Goal: Information Seeking & Learning: Learn about a topic

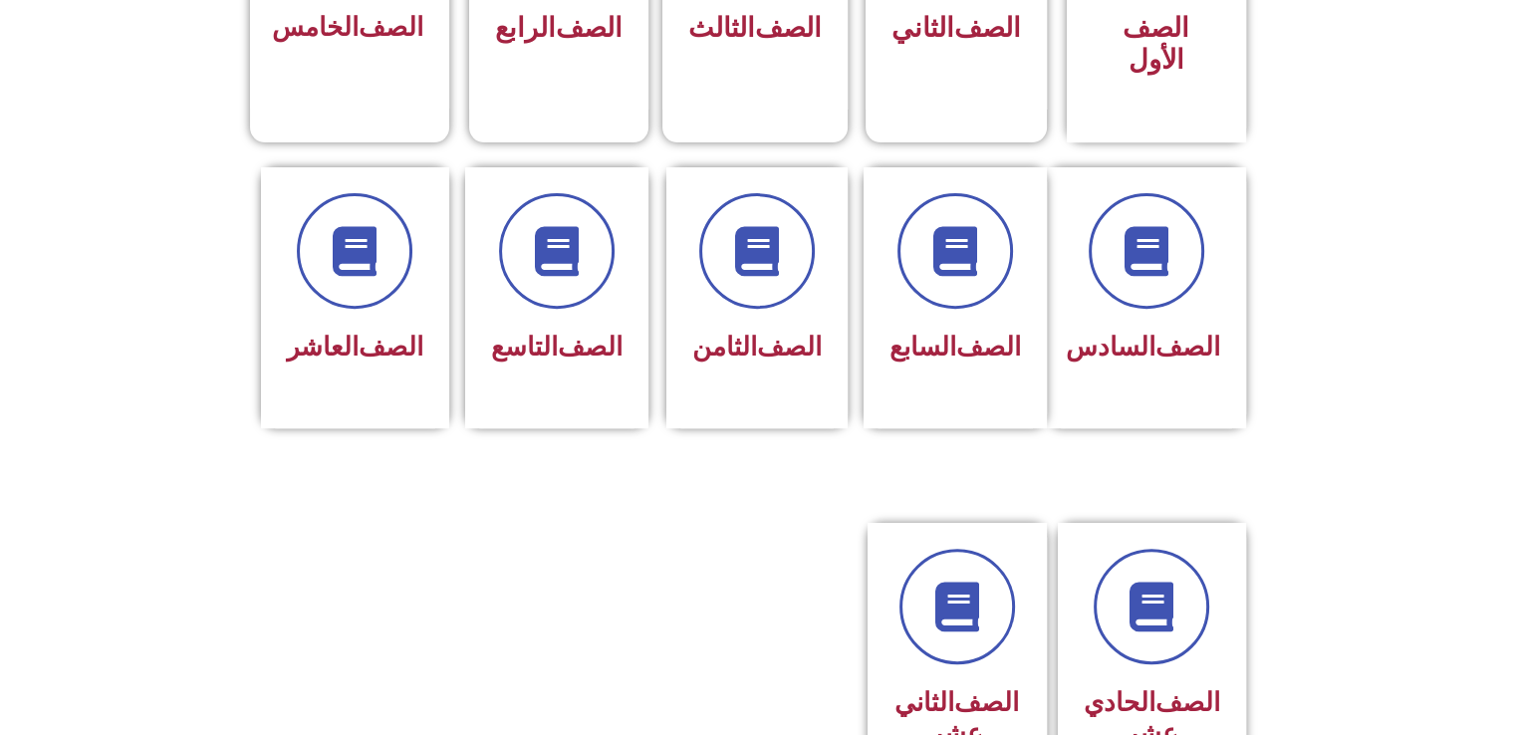
scroll to position [717, 0]
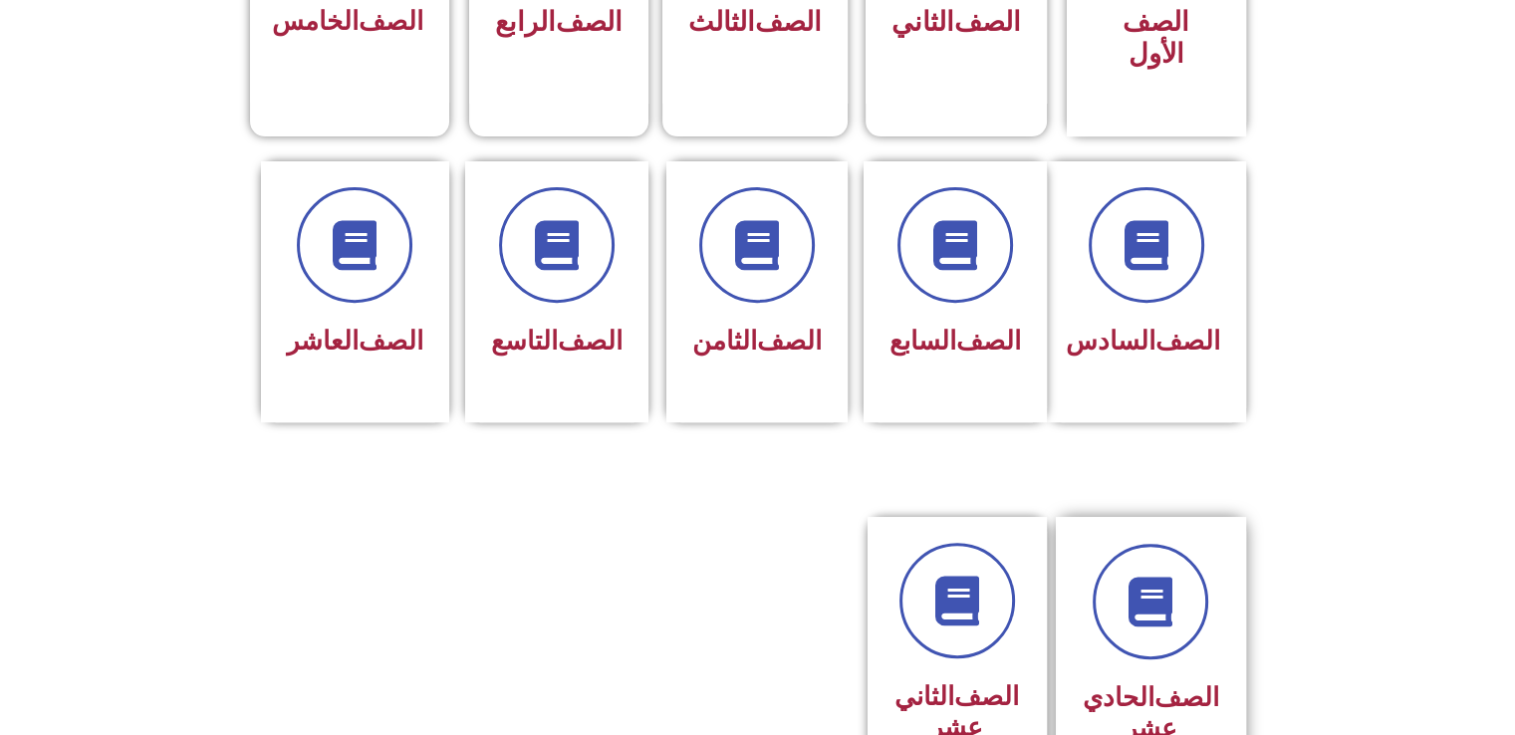
click at [1137, 627] on div "الصف الحادي عشر" at bounding box center [1151, 649] width 136 height 210
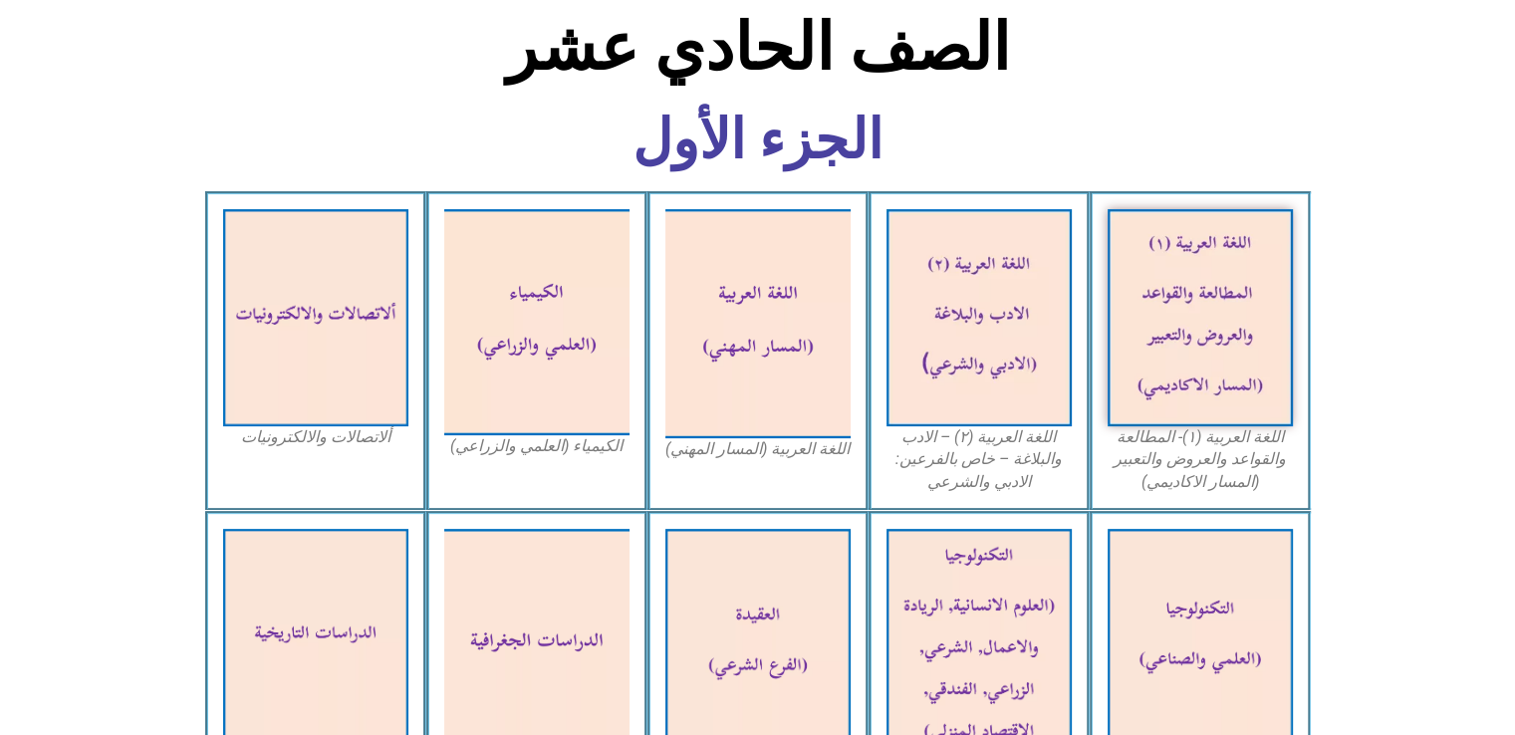
scroll to position [598, 0]
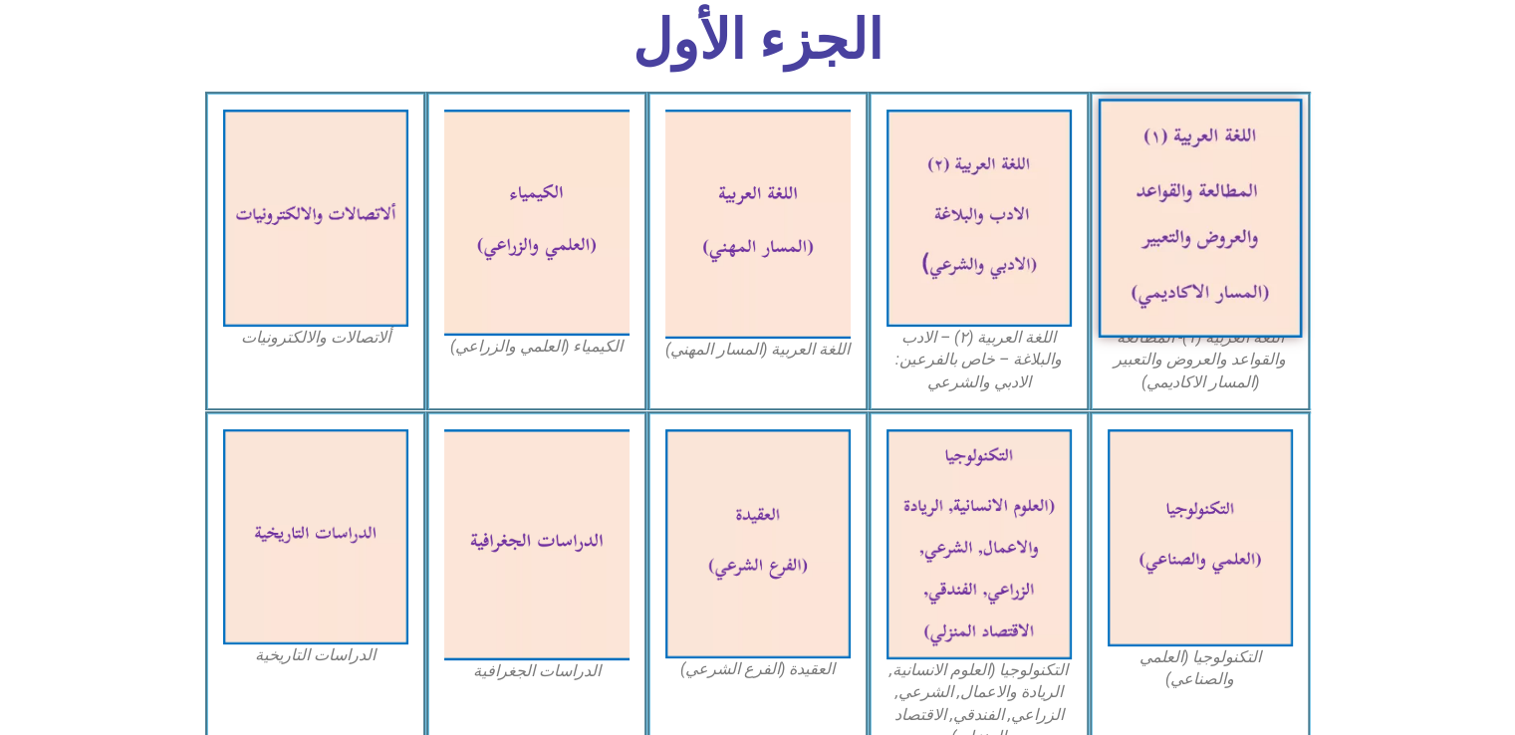
click at [1186, 206] on img at bounding box center [1200, 218] width 204 height 239
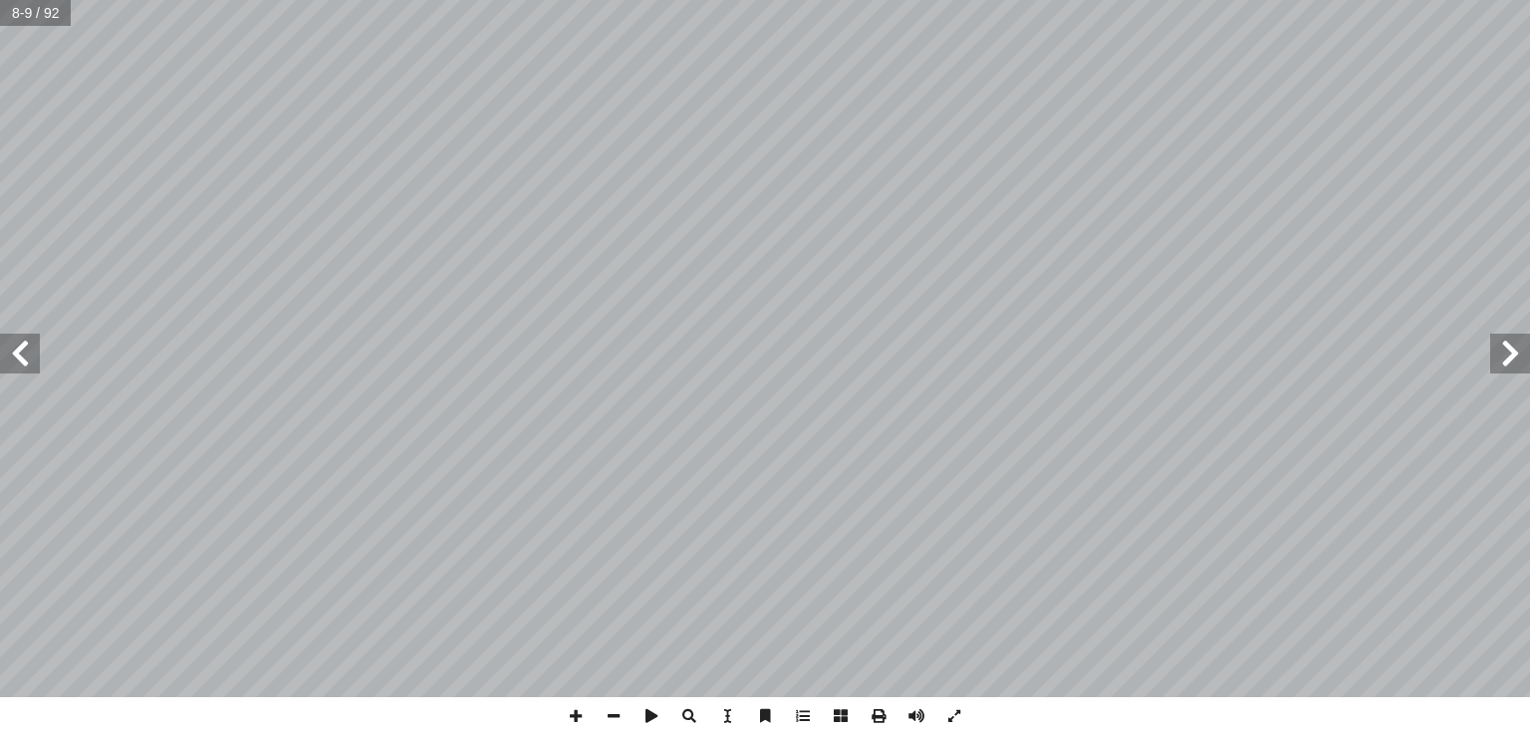
click at [952, 0] on html "الصفحة الرئيسية الصف الأول الصف الثاني الصف الثالث الصف الرابع الصف الخامس الصف…" at bounding box center [765, 90] width 1530 height 181
click at [1499, 366] on span at bounding box center [1510, 354] width 40 height 40
click at [1502, 358] on span at bounding box center [1510, 354] width 40 height 40
click at [21, 357] on span at bounding box center [20, 354] width 40 height 40
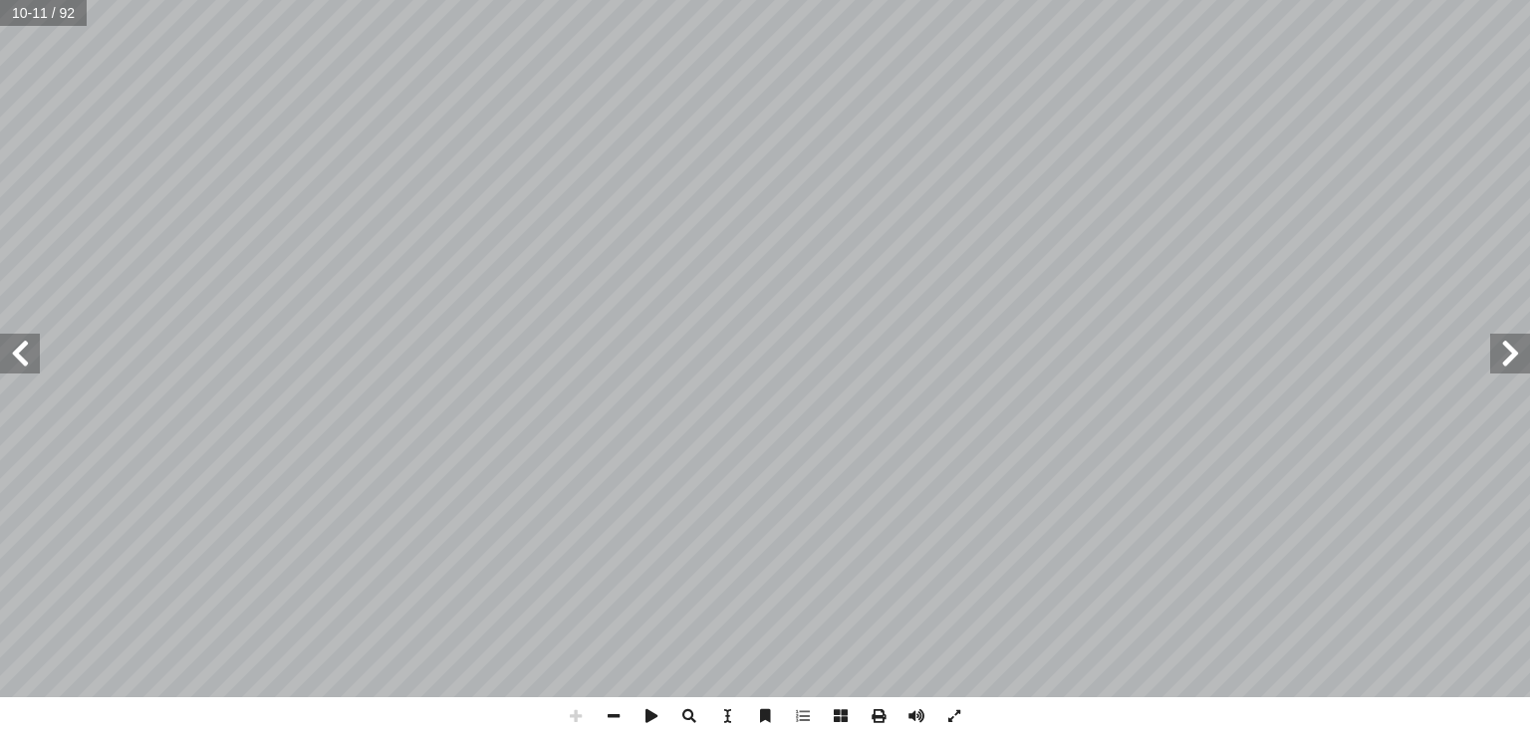
click at [788, 181] on html "الصفحة الرئيسية الصف الأول الصف الثاني الصف الثالث الصف الرابع الصف الخامس الصف…" at bounding box center [765, 90] width 1530 height 181
click at [1510, 357] on span at bounding box center [1510, 354] width 40 height 40
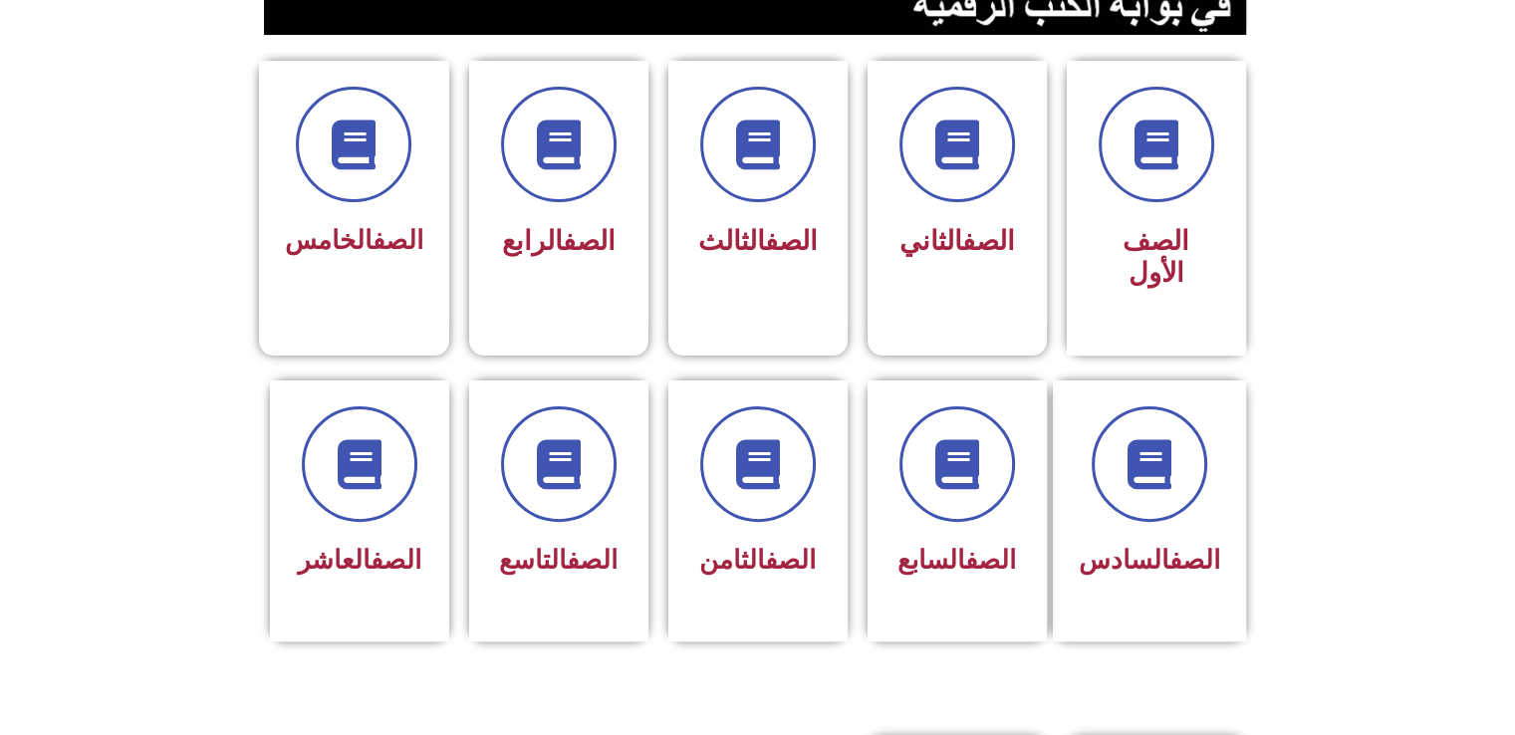
scroll to position [757, 0]
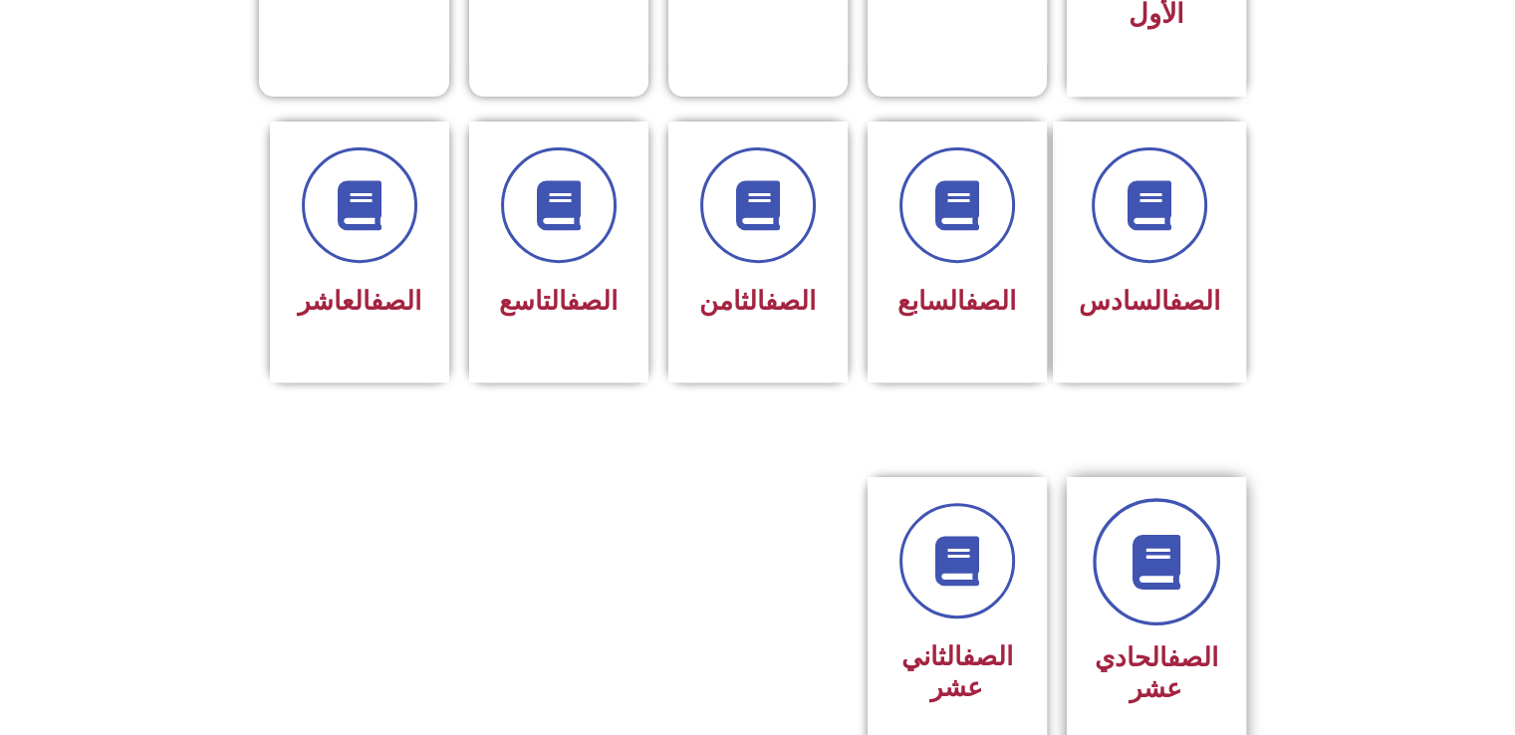
click at [1145, 577] on link at bounding box center [1156, 561] width 127 height 127
click at [1167, 642] on link "الصف" at bounding box center [1192, 657] width 51 height 30
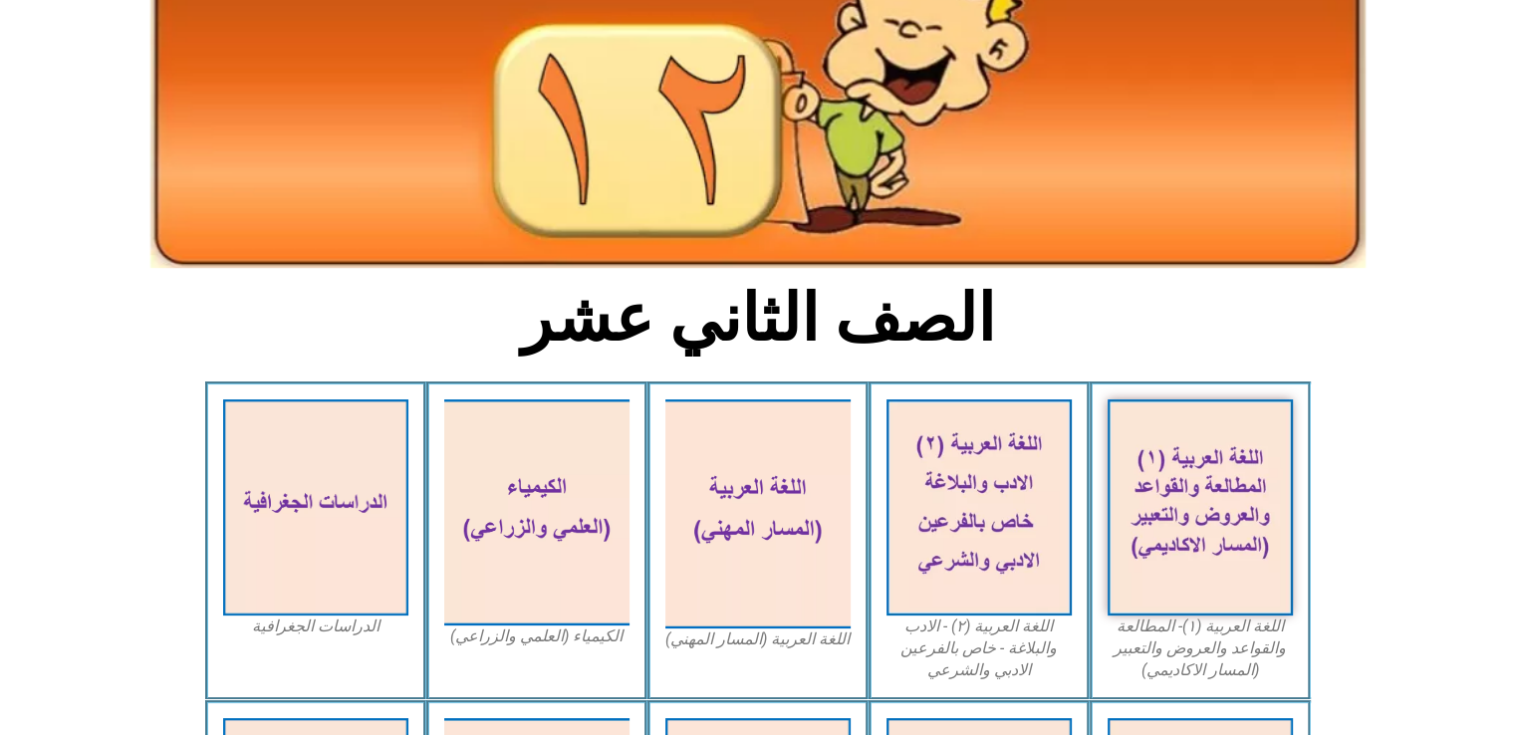
scroll to position [359, 0]
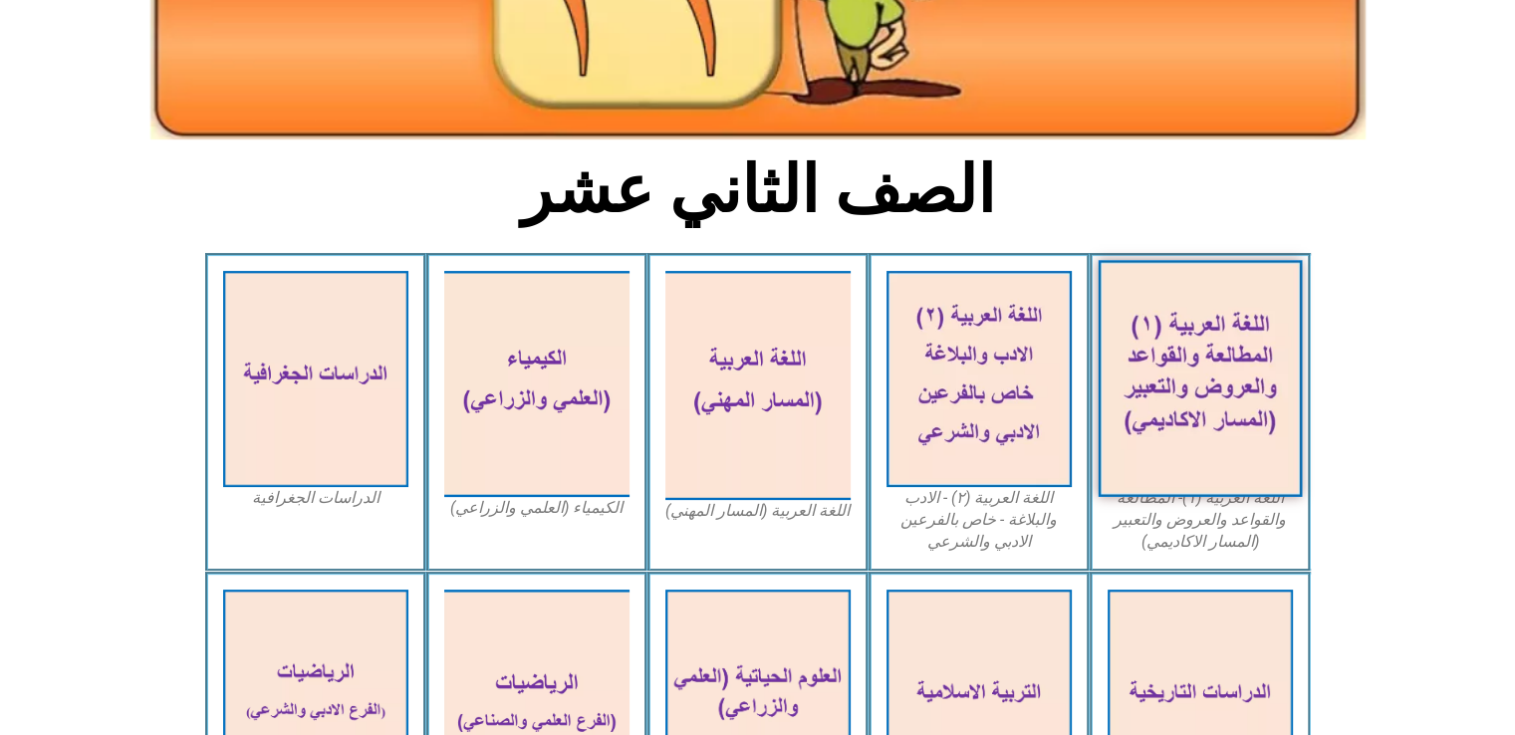
click at [1235, 423] on img at bounding box center [1200, 378] width 204 height 237
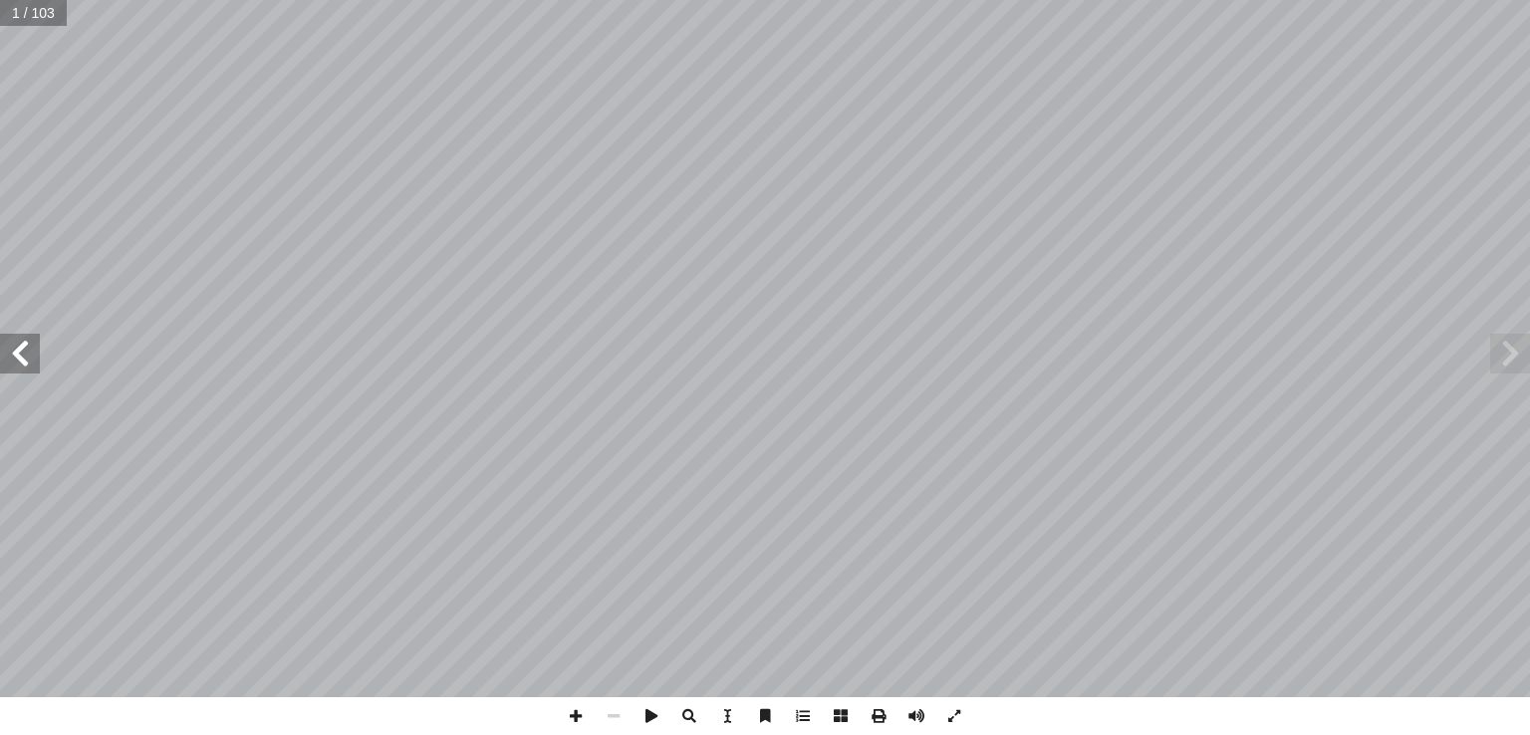
click at [33, 361] on span at bounding box center [20, 354] width 40 height 40
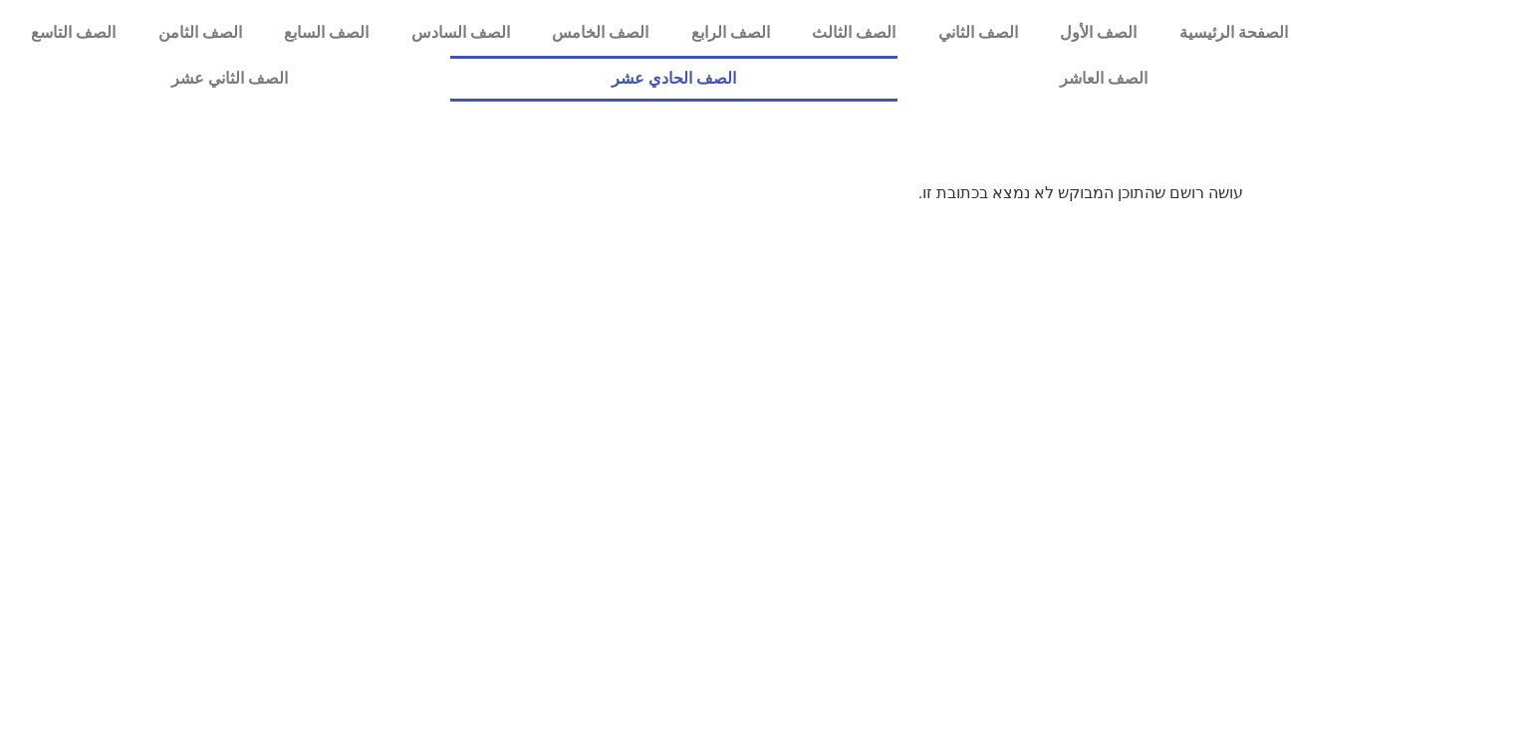
click at [898, 81] on link "الصف الحادي عشر" at bounding box center [674, 79] width 448 height 46
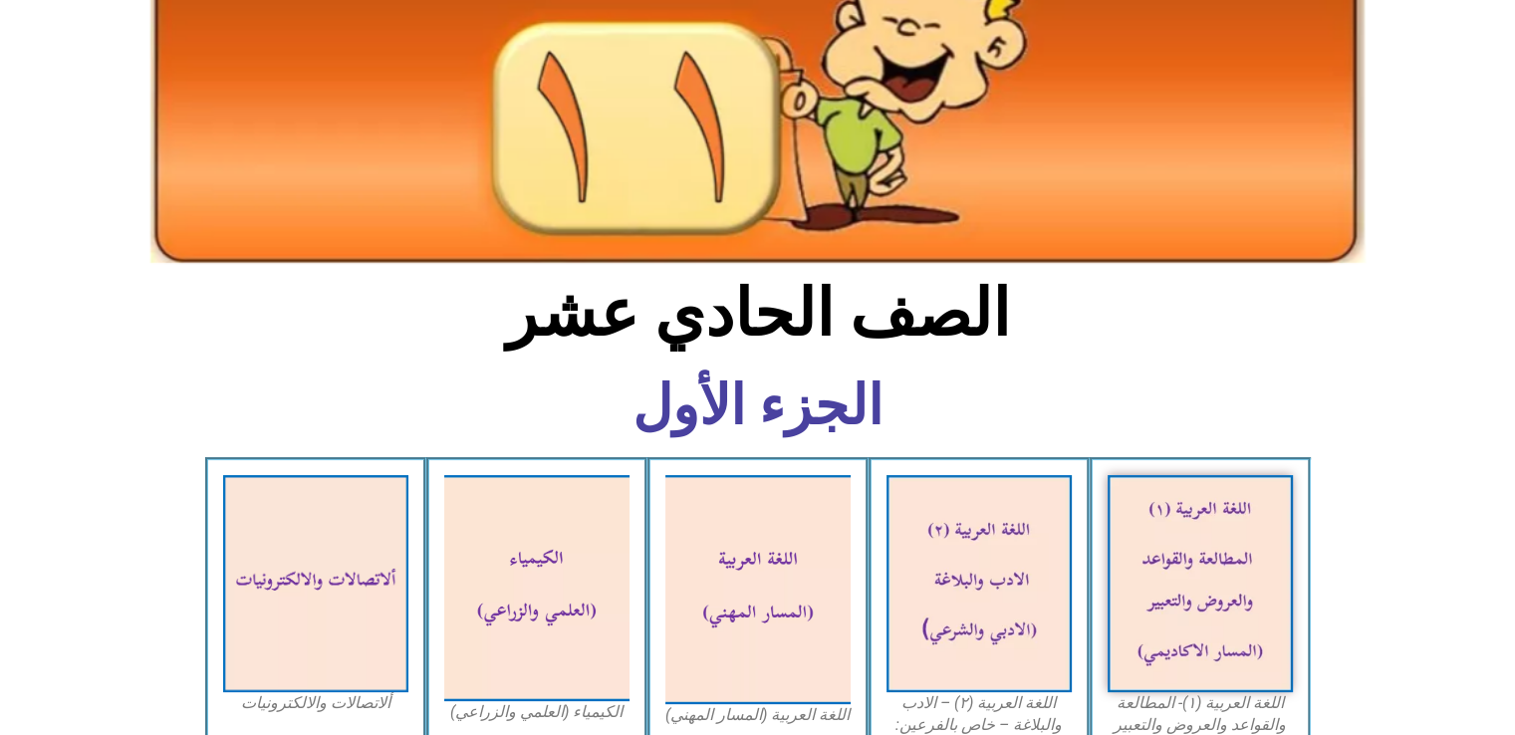
scroll to position [279, 0]
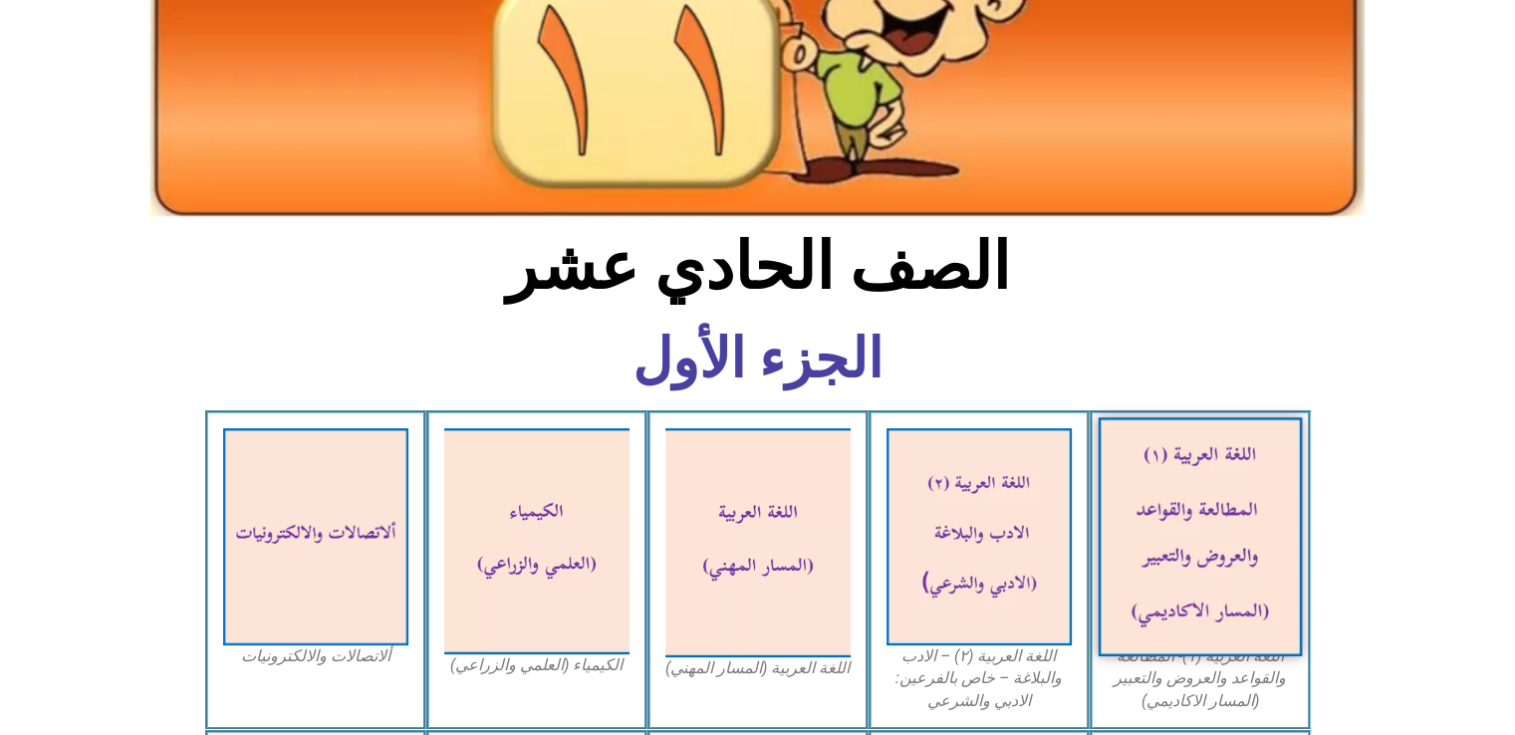
click at [1271, 572] on img at bounding box center [1200, 536] width 204 height 239
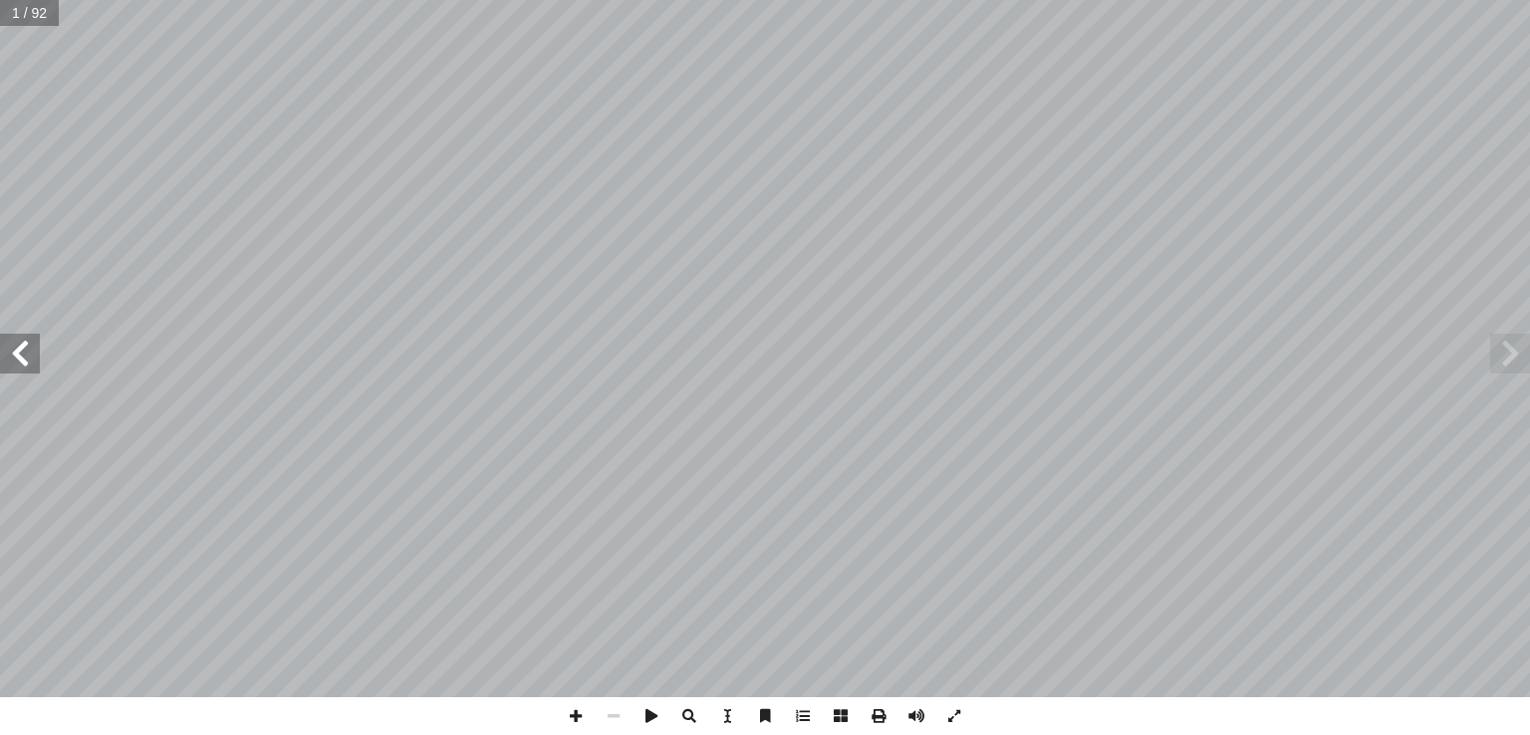
click at [16, 372] on span at bounding box center [20, 354] width 40 height 40
click at [32, 356] on span at bounding box center [20, 354] width 40 height 40
click at [29, 360] on span at bounding box center [20, 354] width 40 height 40
